Goal: Information Seeking & Learning: Learn about a topic

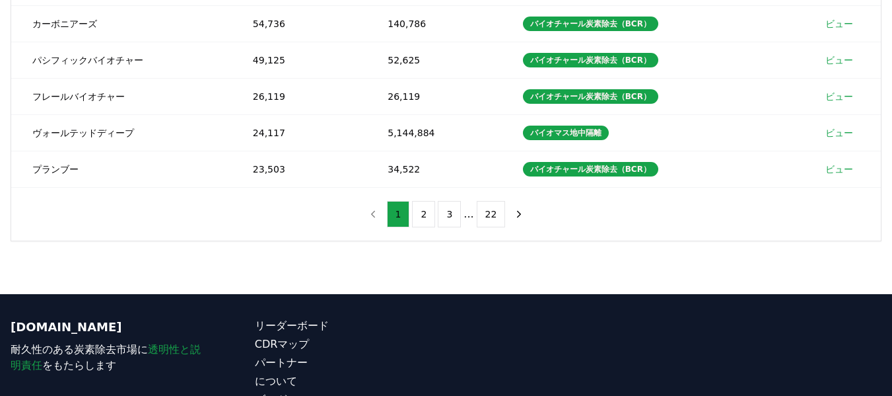
scroll to position [419, 0]
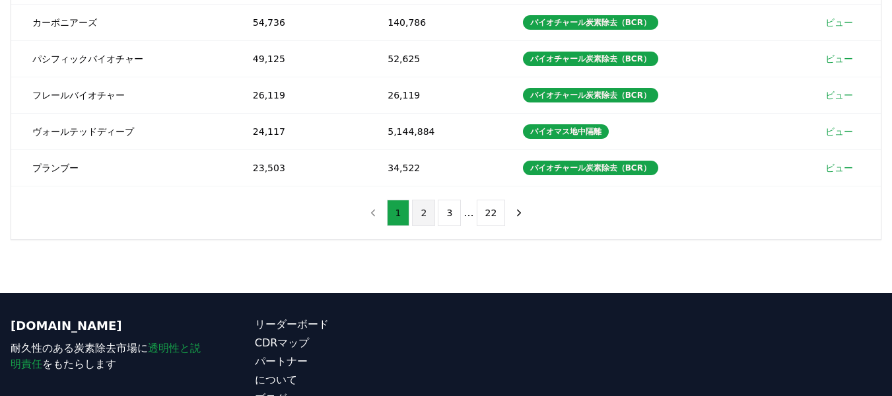
click at [423, 218] on font "2" at bounding box center [424, 212] width 6 height 11
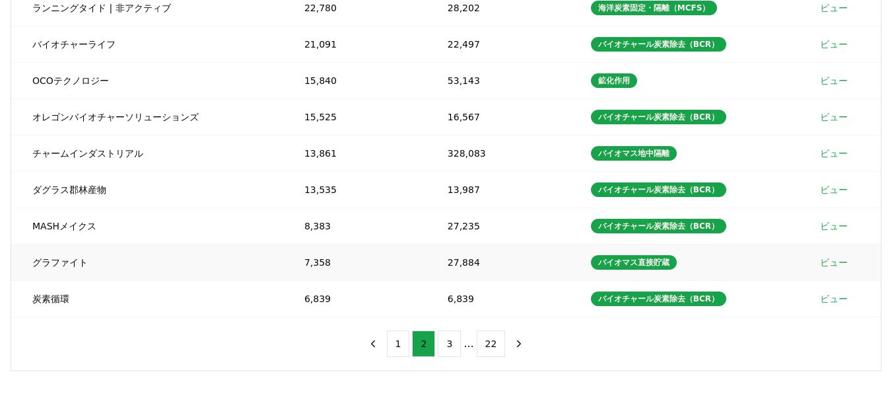
scroll to position [289, 0]
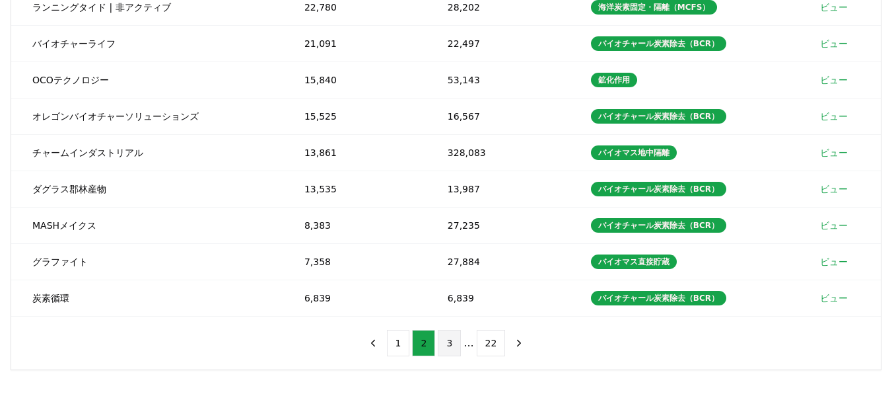
click at [452, 348] on font "3" at bounding box center [449, 342] width 6 height 11
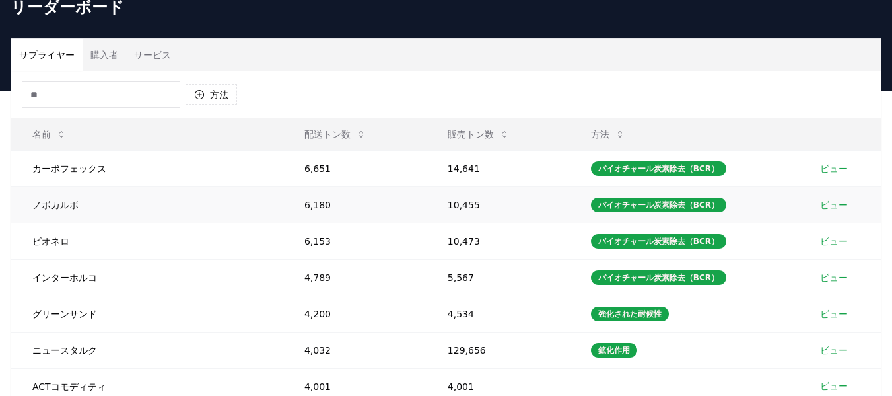
scroll to position [0, 0]
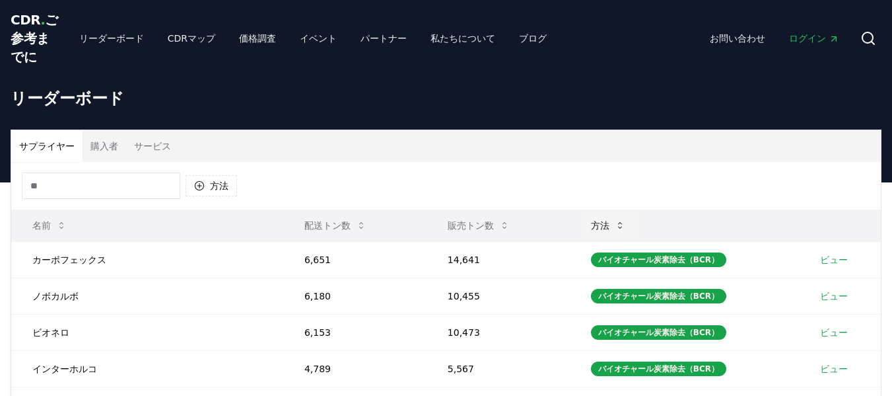
click at [594, 230] on font "方法" at bounding box center [600, 225] width 18 height 11
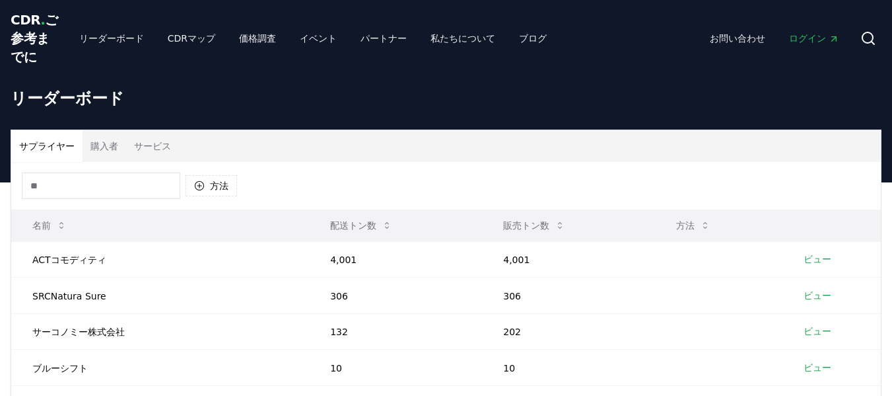
click at [639, 241] on th "販売トン数" at bounding box center [568, 225] width 173 height 32
click at [677, 230] on font "方法" at bounding box center [685, 225] width 18 height 11
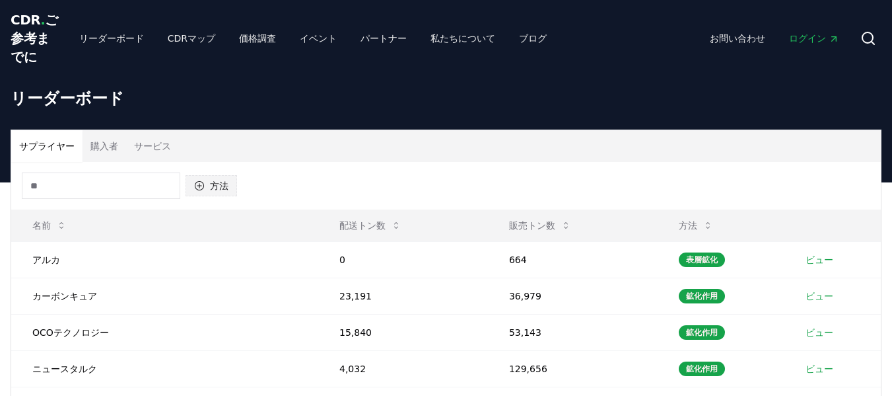
click at [201, 191] on icon "button" at bounding box center [199, 185] width 11 height 11
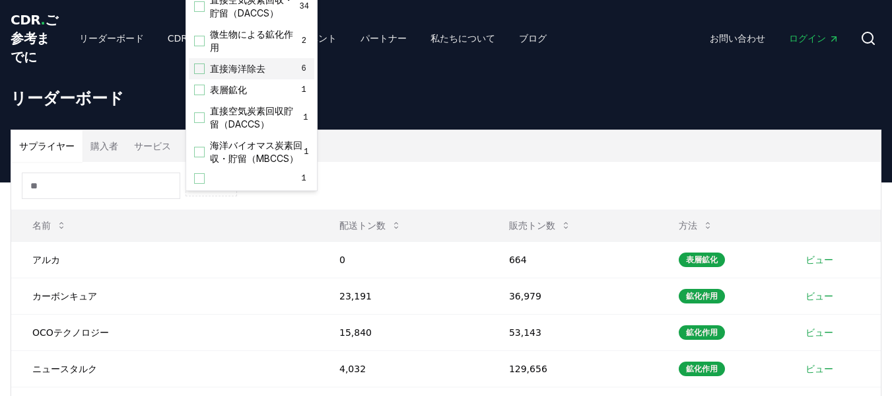
scroll to position [279, 0]
click at [213, 139] on font "海洋バイオマス炭素回収・貯留（MBCCS）" at bounding box center [256, 151] width 92 height 24
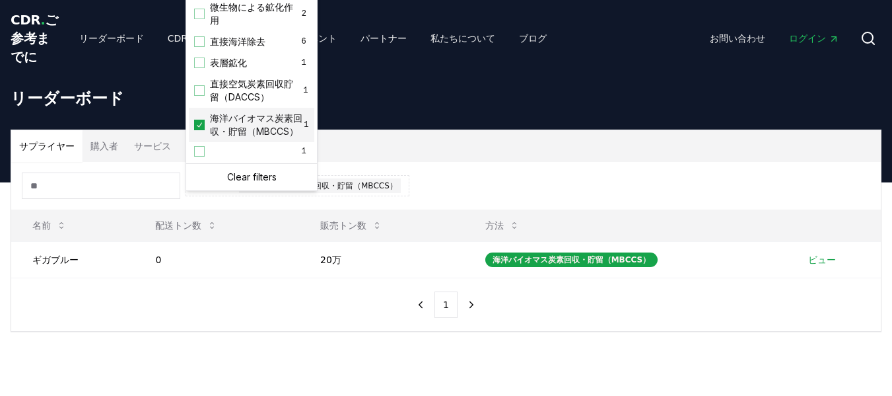
click at [213, 133] on font "海洋バイオマス炭素回収・貯留（MBCCS）" at bounding box center [256, 124] width 92 height 24
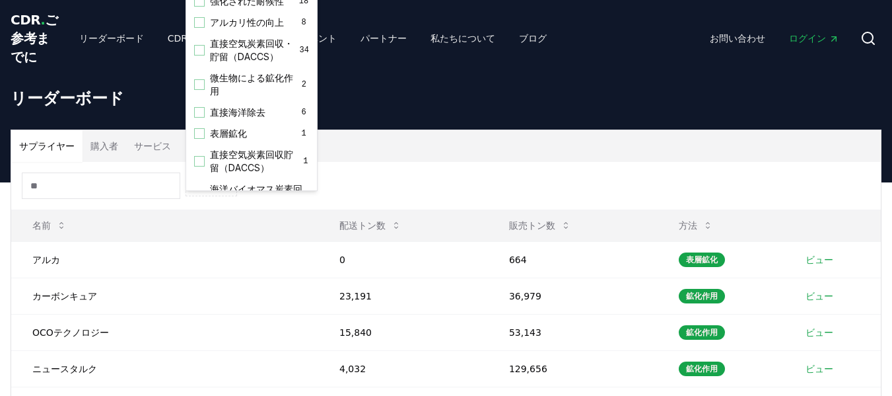
scroll to position [216, 0]
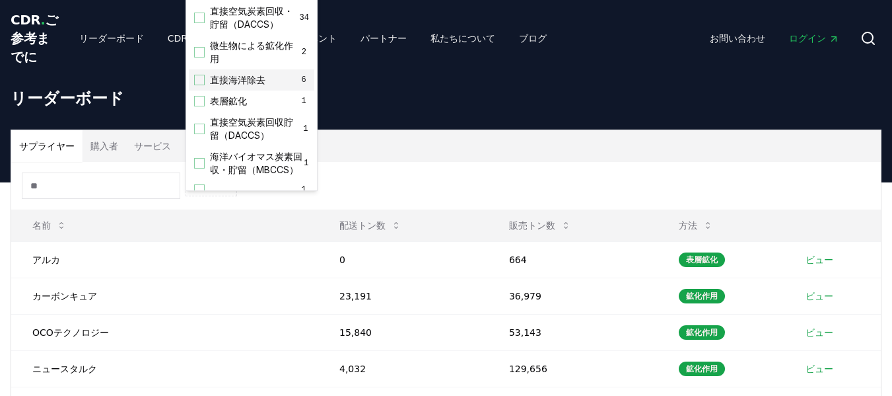
click at [197, 85] on div "提案" at bounding box center [199, 80] width 11 height 11
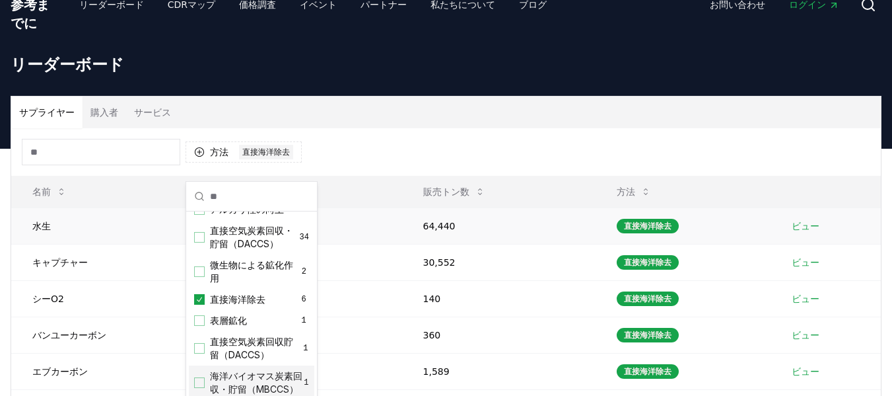
scroll to position [36, 0]
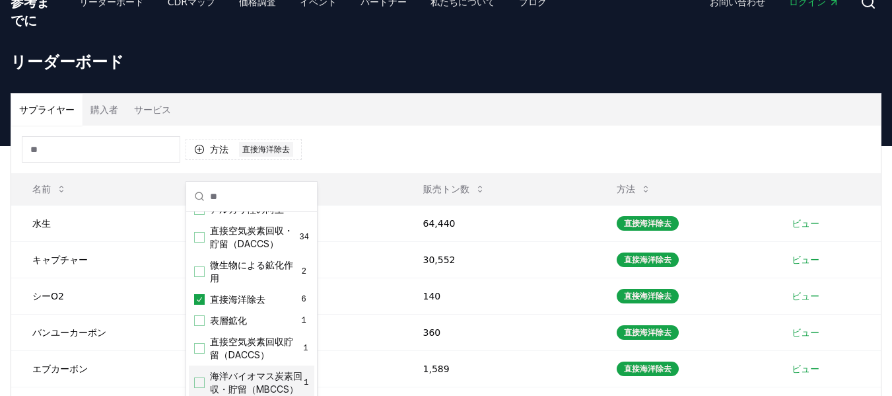
click at [519, 173] on div "方法 1 直接海洋除去" at bounding box center [446, 149] width 870 height 48
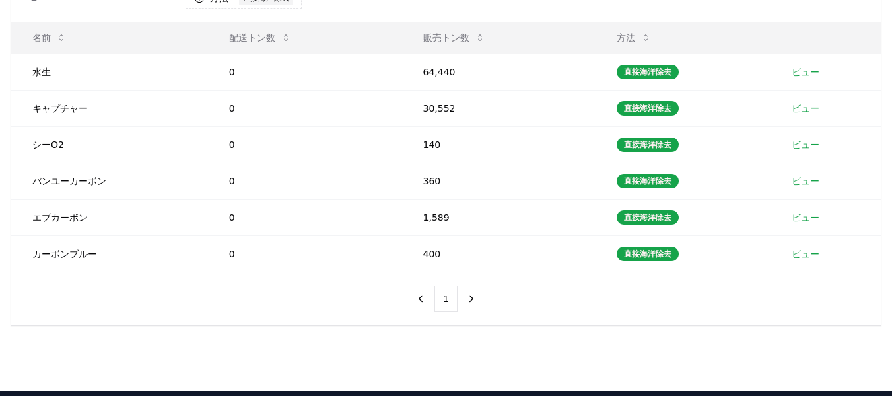
scroll to position [256, 0]
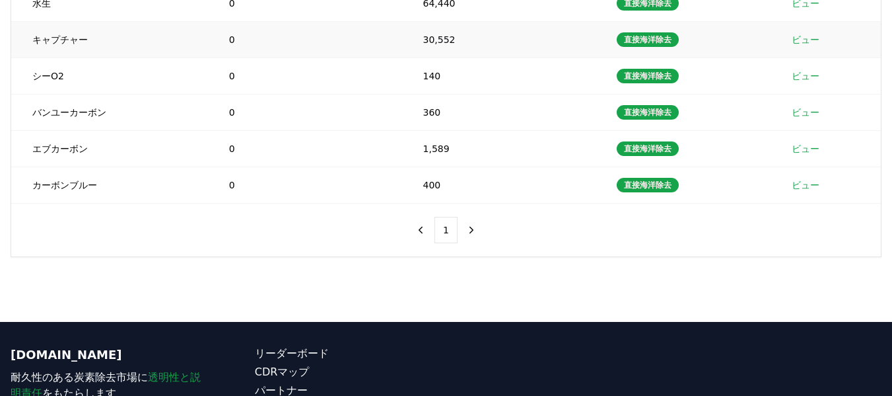
click at [812, 45] on font "ビュー" at bounding box center [806, 39] width 28 height 11
